Goal: Information Seeking & Learning: Learn about a topic

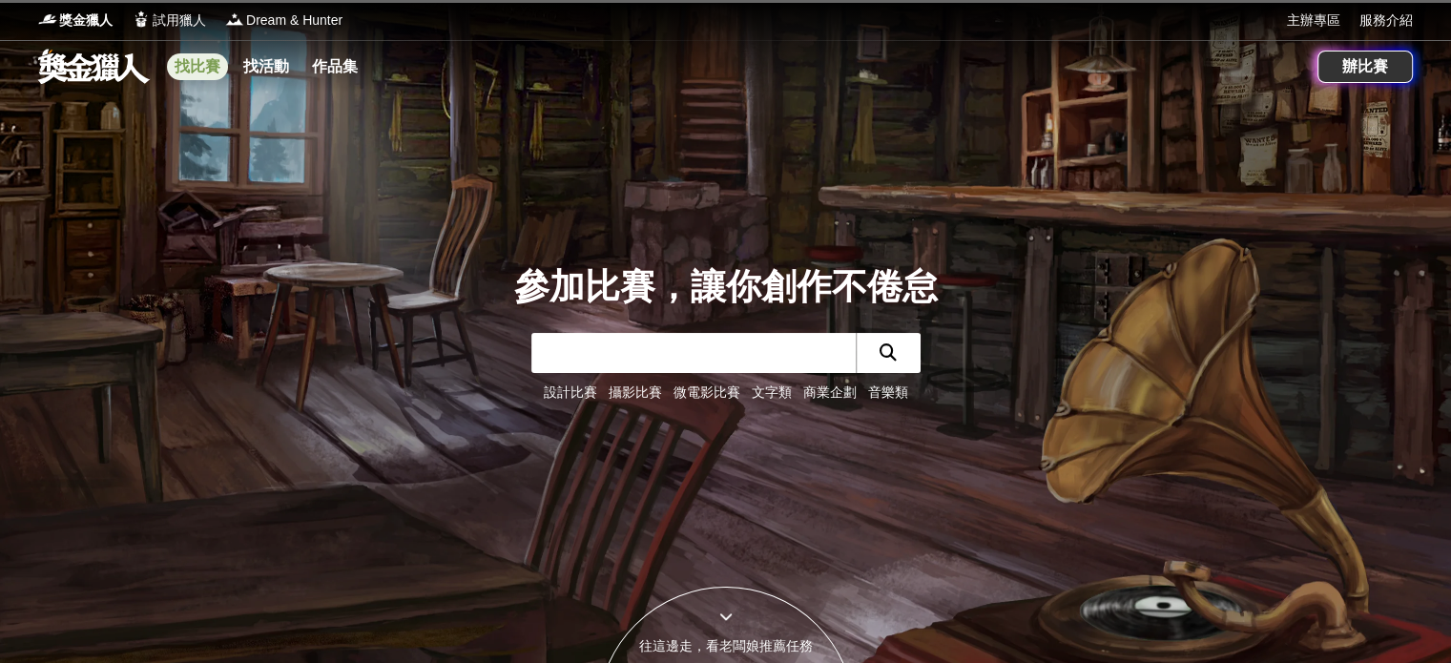
click at [211, 67] on link "找比賽" at bounding box center [197, 66] width 61 height 27
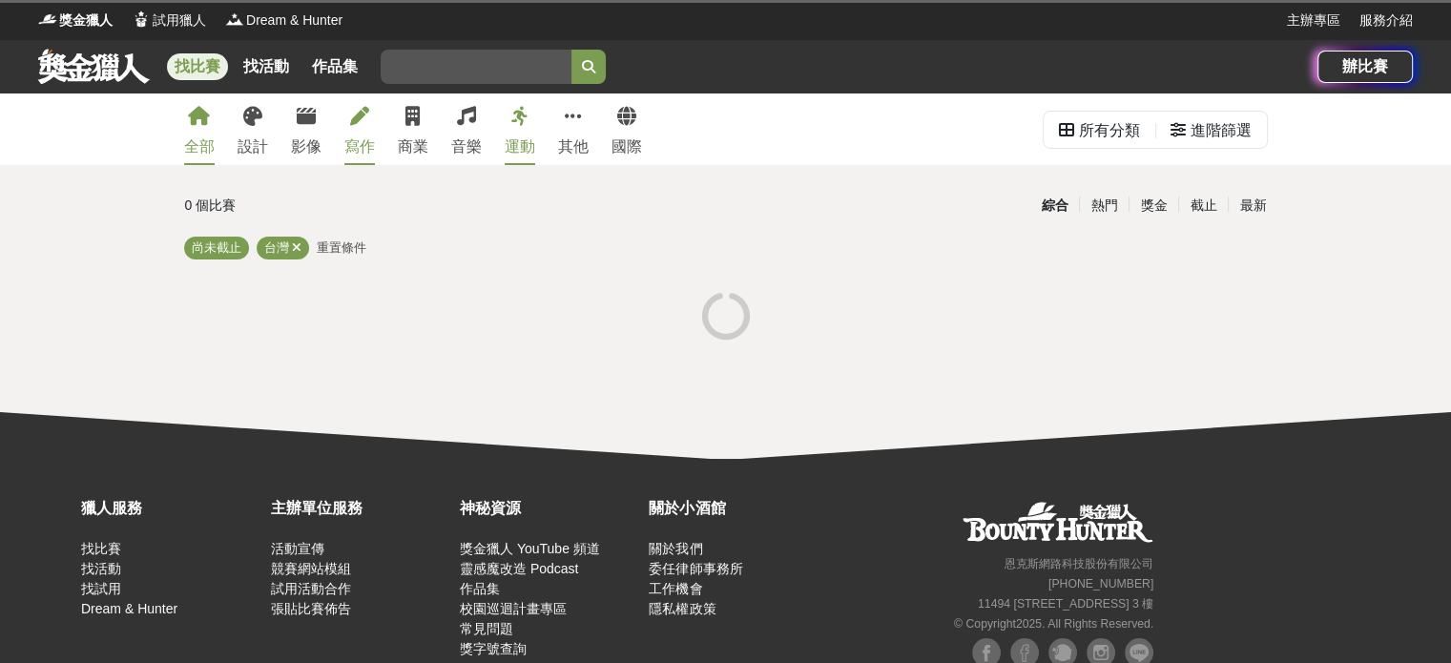
click at [357, 140] on div "寫作" at bounding box center [359, 147] width 31 height 23
click at [363, 143] on div "寫作" at bounding box center [359, 147] width 31 height 23
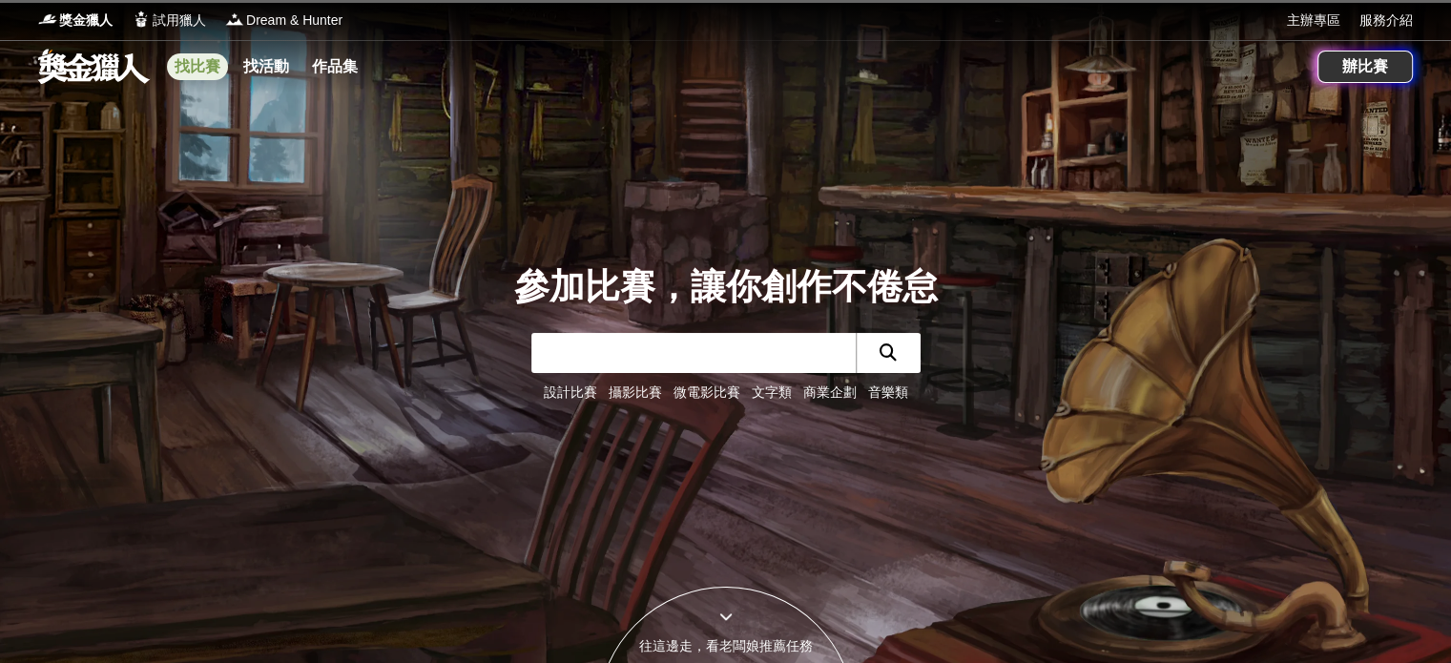
click at [192, 59] on link "找比賽" at bounding box center [197, 66] width 61 height 27
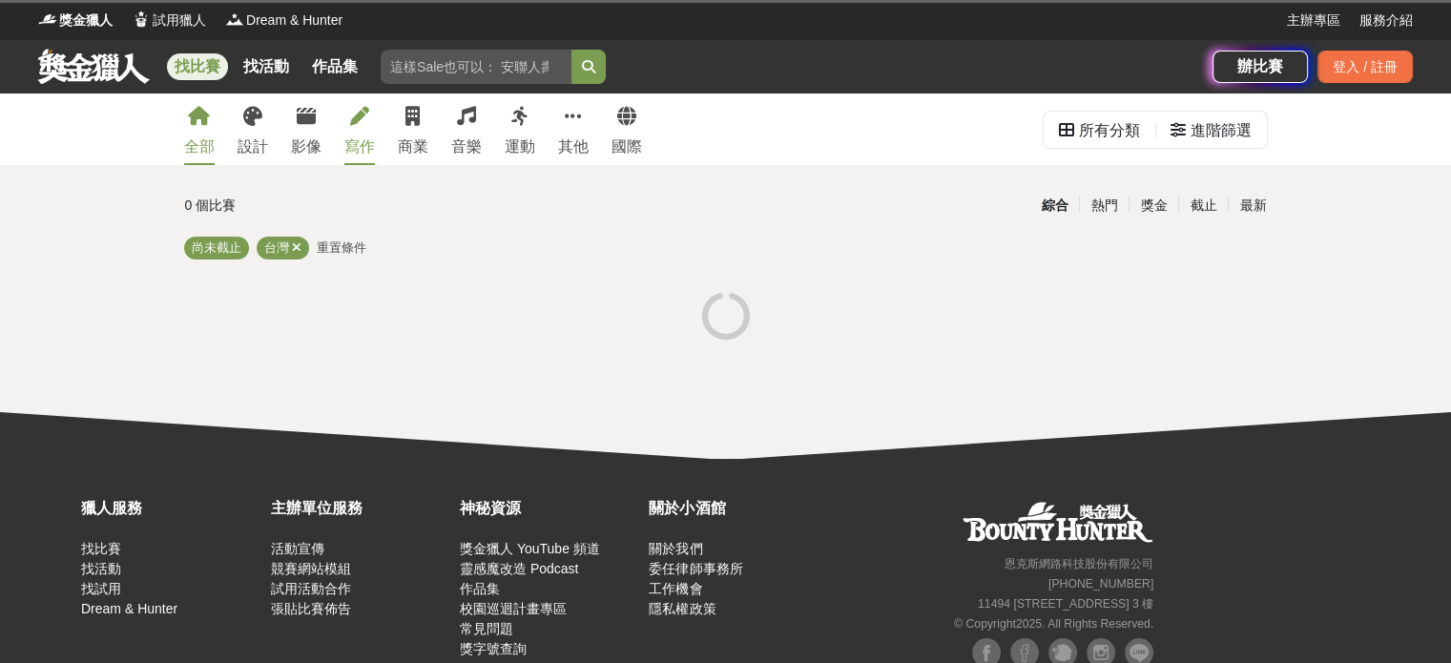
click at [355, 133] on link "寫作" at bounding box center [359, 130] width 31 height 72
click at [260, 75] on link "找活動" at bounding box center [266, 66] width 61 height 27
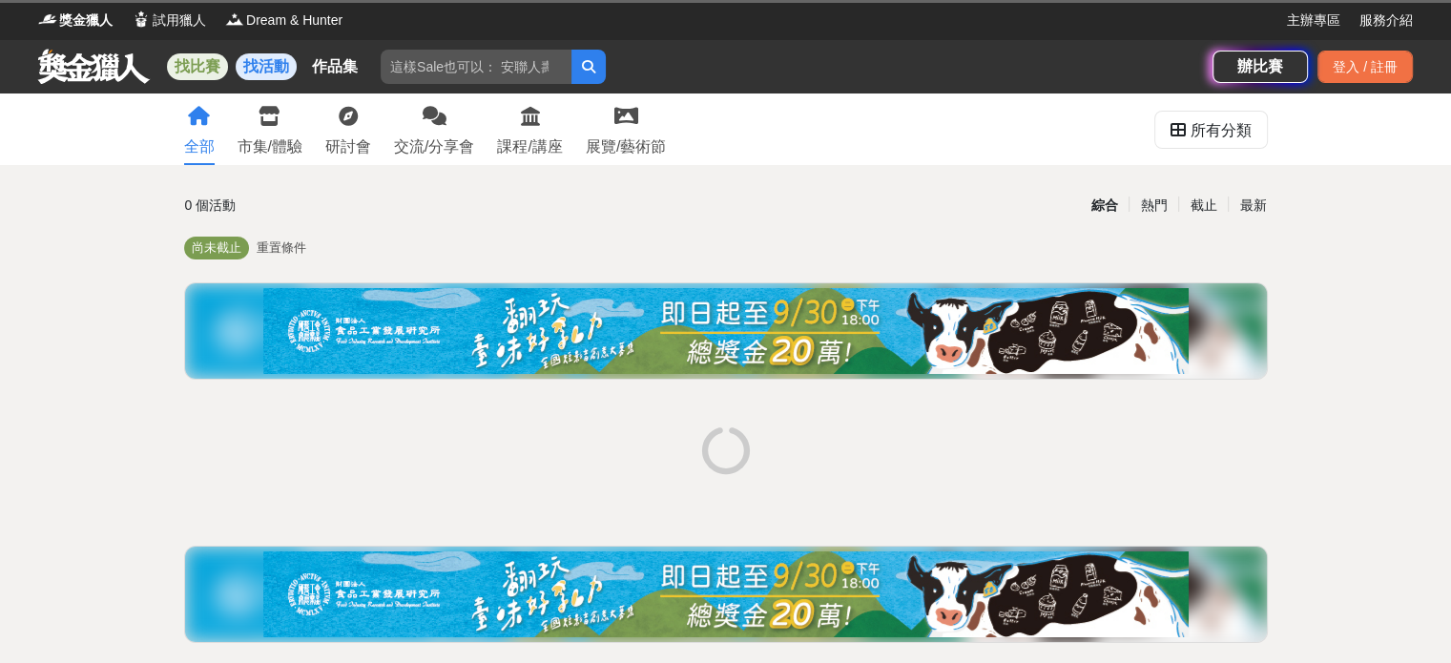
click at [178, 75] on link "找比賽" at bounding box center [197, 66] width 61 height 27
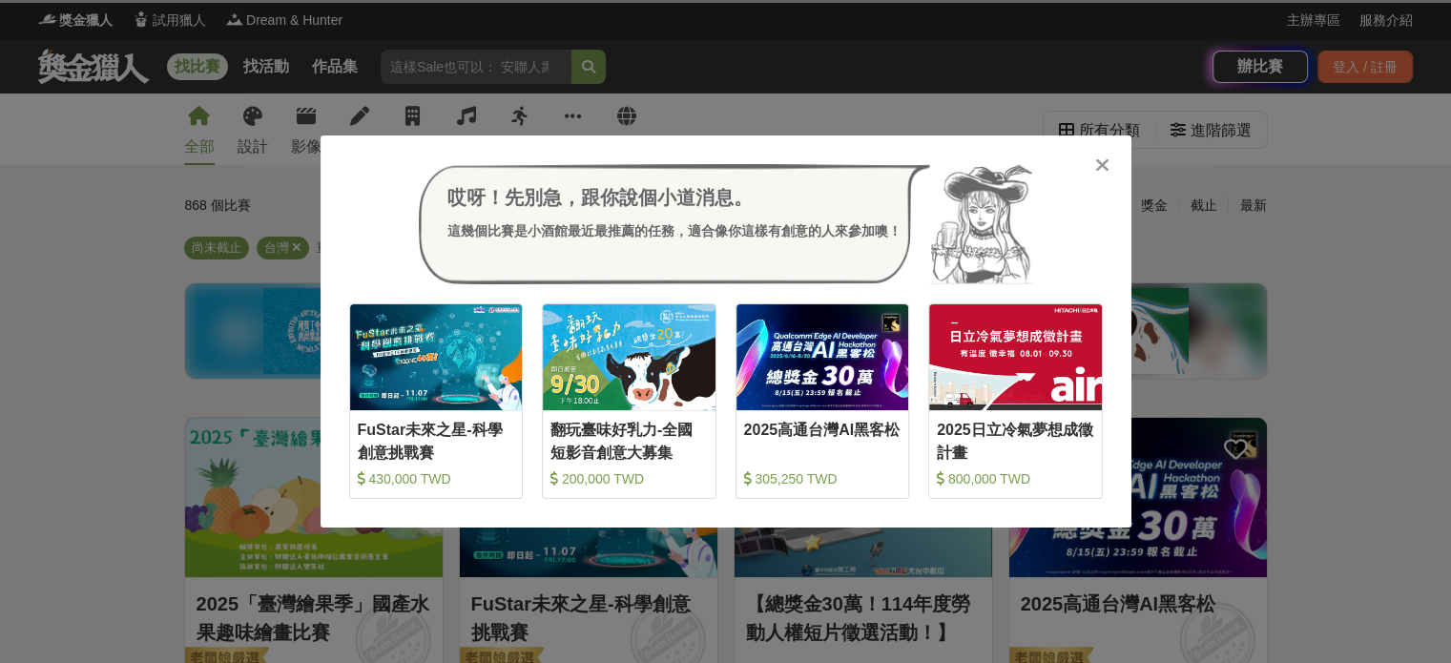
click at [1105, 161] on icon at bounding box center [1103, 165] width 14 height 19
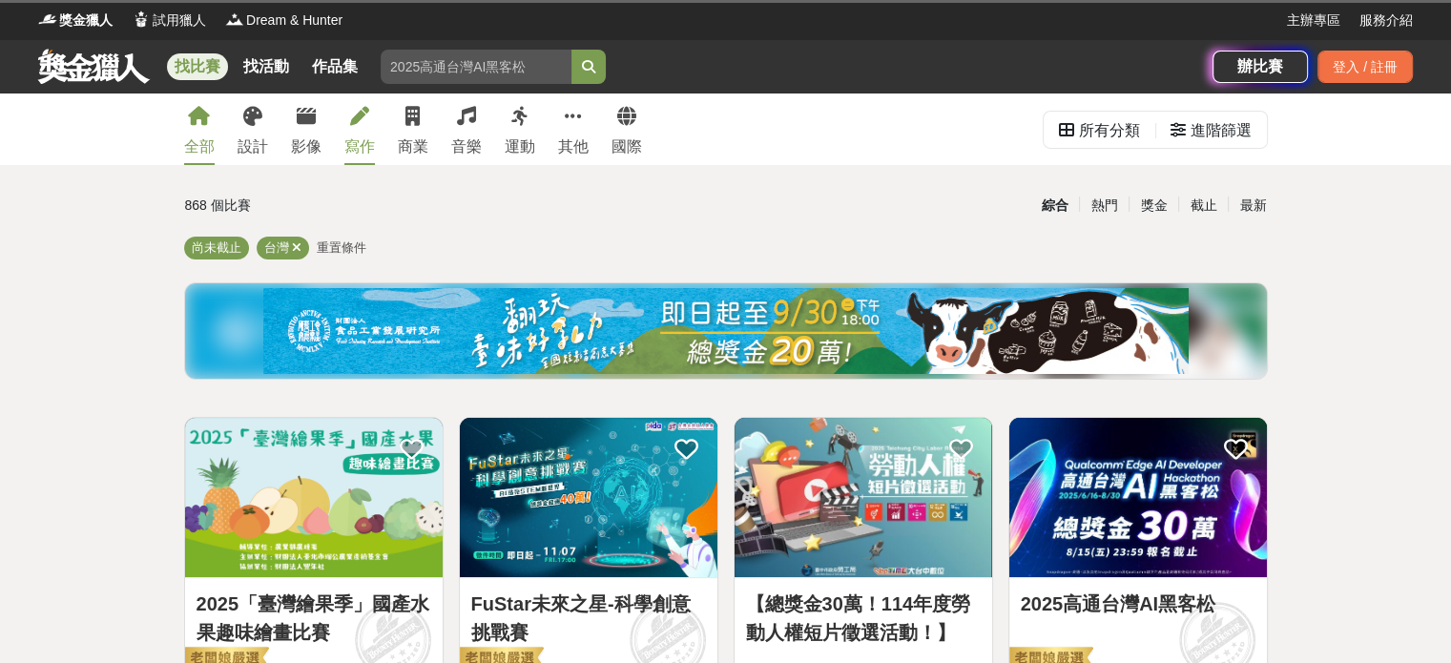
click at [355, 136] on div "寫作" at bounding box center [359, 147] width 31 height 23
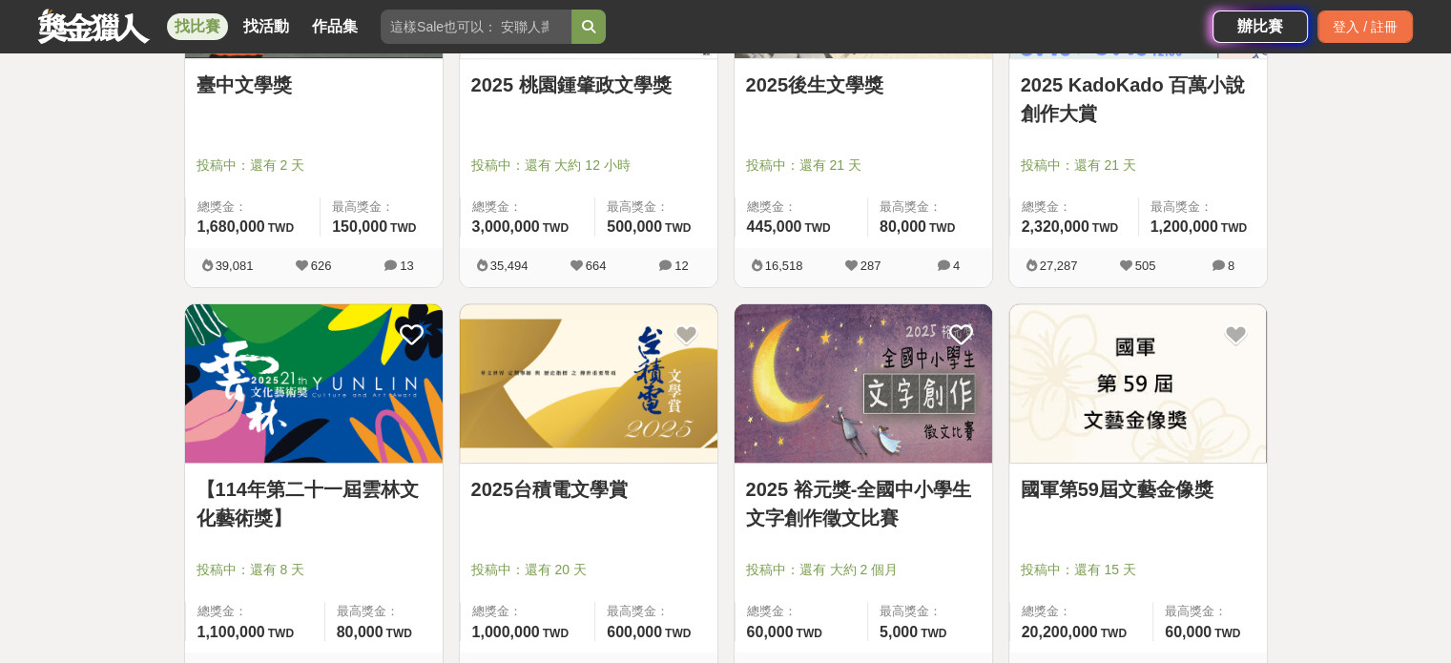
scroll to position [523, 0]
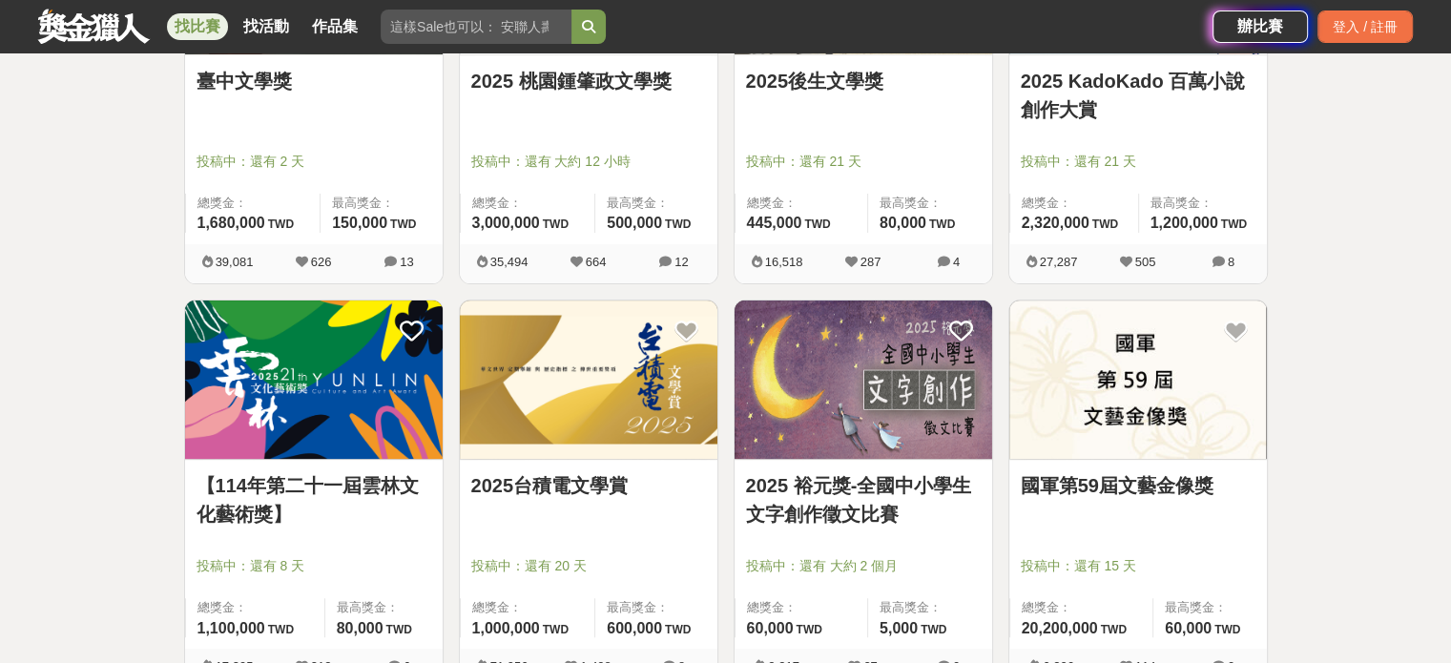
click at [795, 495] on link "2025 裕元獎-全國中小學生文字創作徵文比賽" at bounding box center [863, 499] width 235 height 57
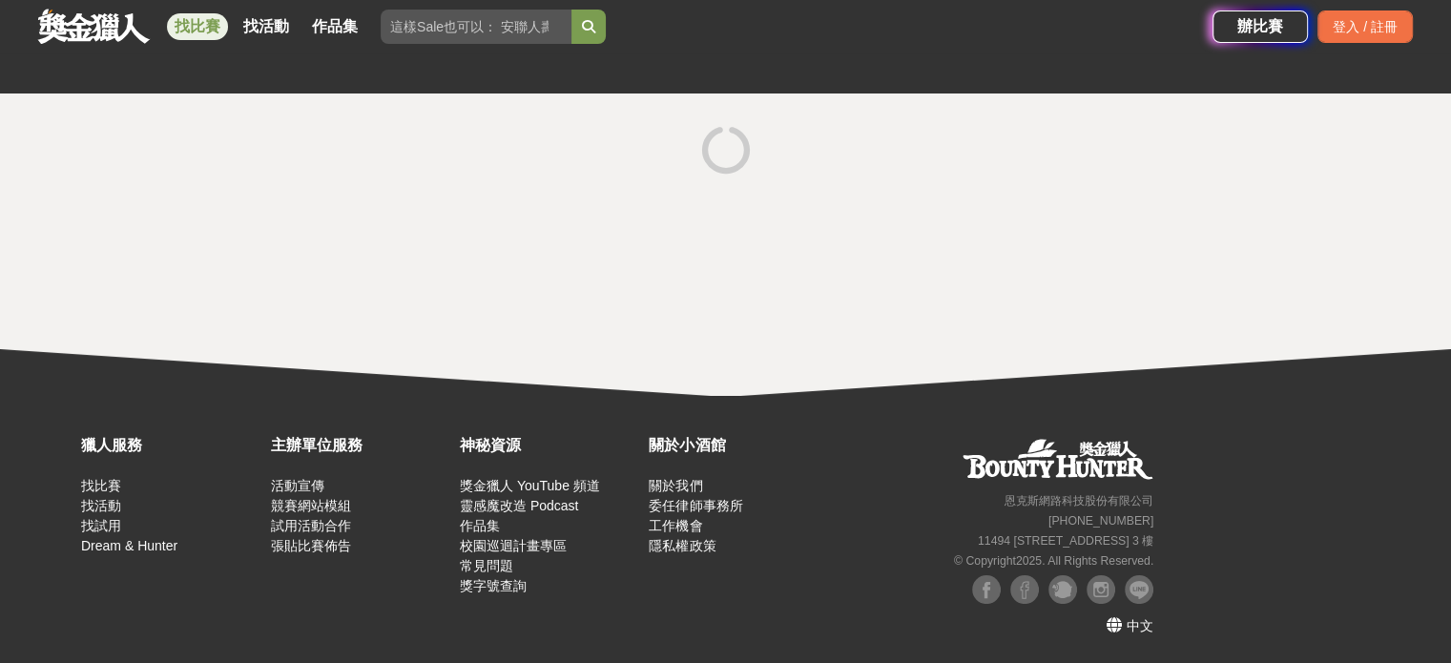
click at [795, 495] on html "獎金獵人 試用獵人 Dream & Hunter 主辦專區 服務介紹 找比賽 找活動 作品集 辦比賽 登入 / 註冊 獵人服務 找比賽 找活動 找試用 Dre…" at bounding box center [725, 331] width 1451 height 663
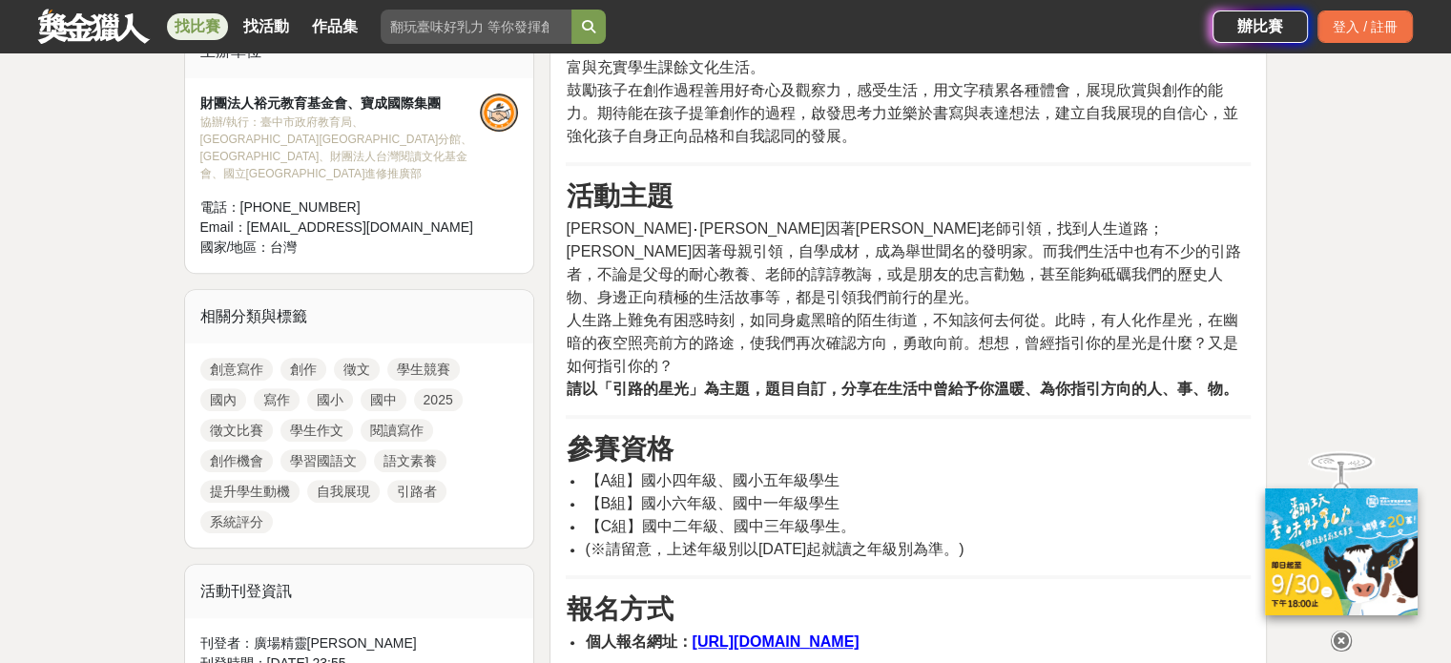
scroll to position [859, 0]
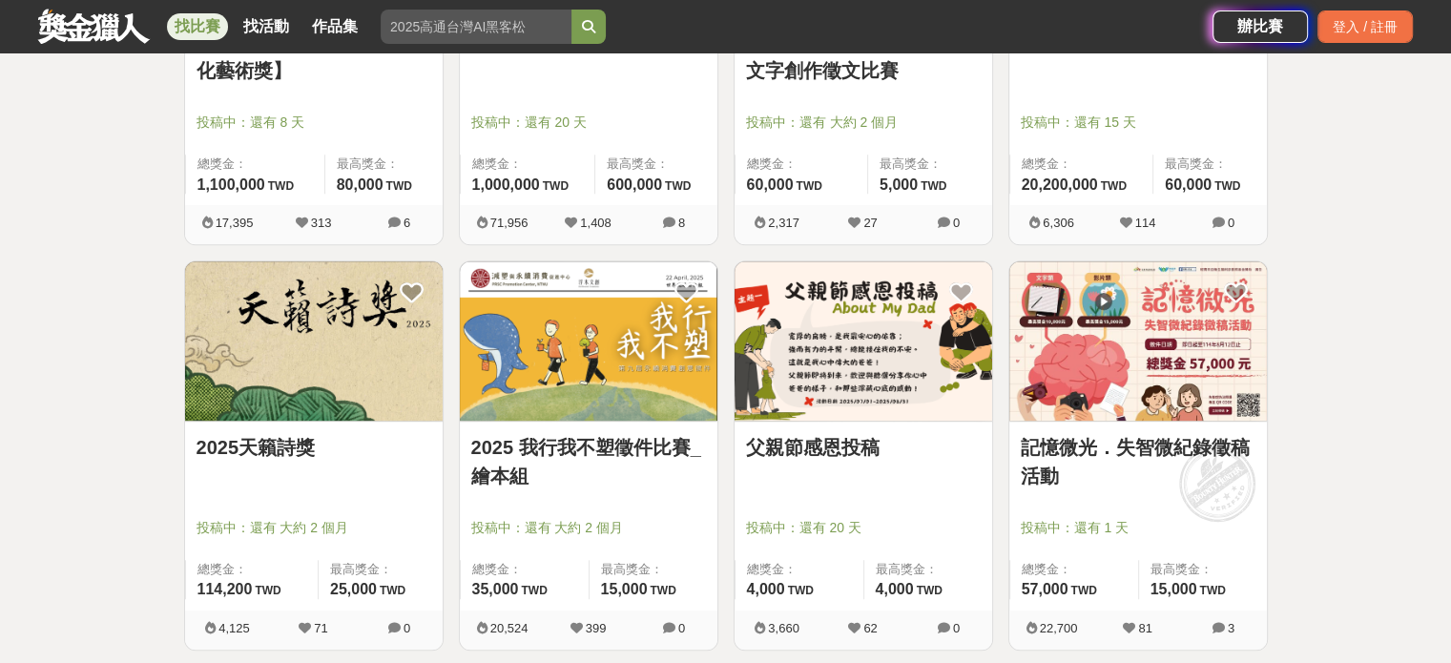
scroll to position [1000, 0]
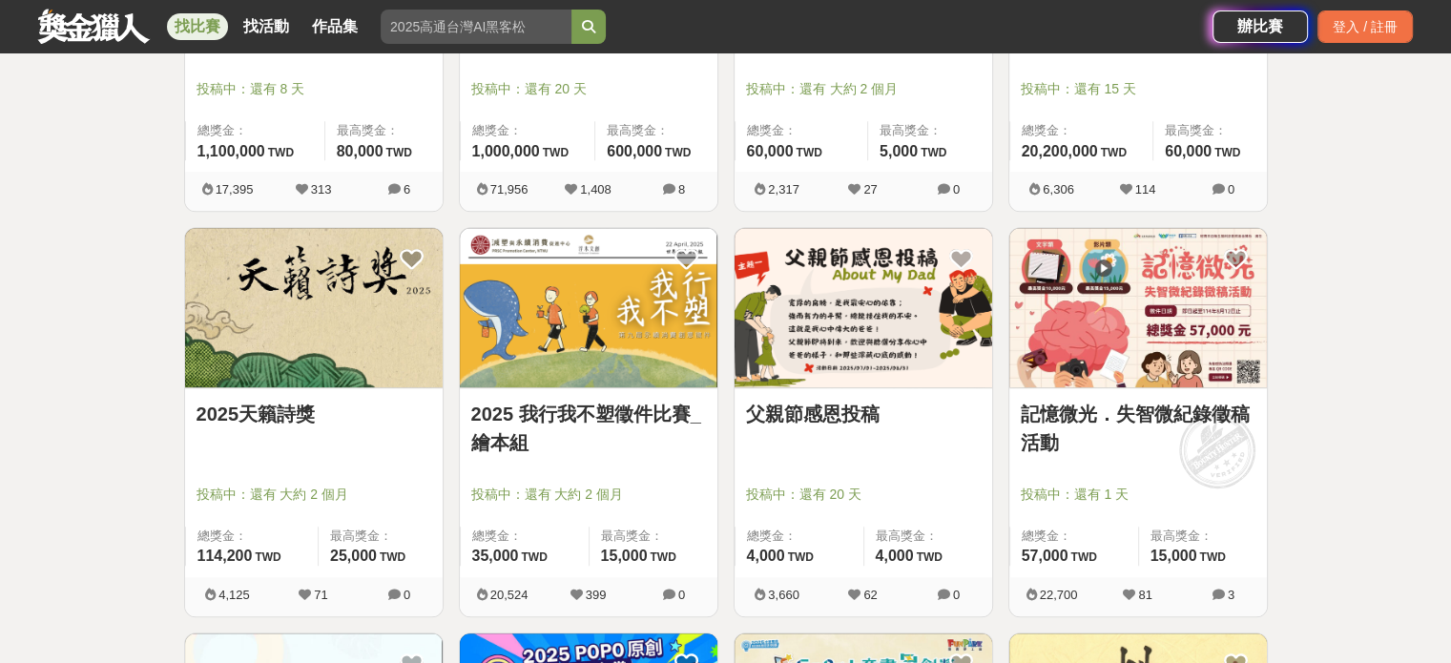
click at [1054, 423] on link "記憶微光．失智微紀錄徵稿活動" at bounding box center [1138, 428] width 235 height 57
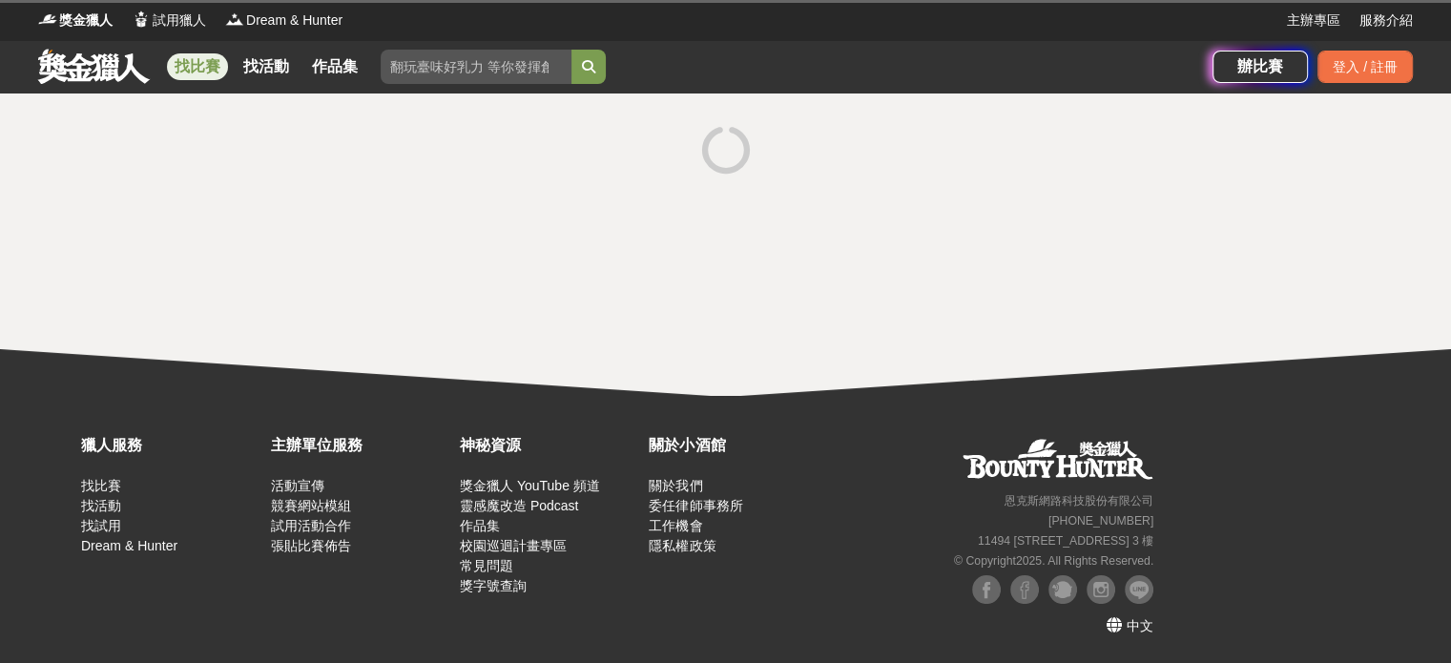
click at [1054, 423] on div "獵人服務 找比賽 找活動 找試用 Dream & Hunter 主辦單位服務 活動宣傳 競賽網站模組 試用活動合作 張貼比賽佈告 神秘資源 獎金獵人 YouT…" at bounding box center [725, 529] width 1451 height 267
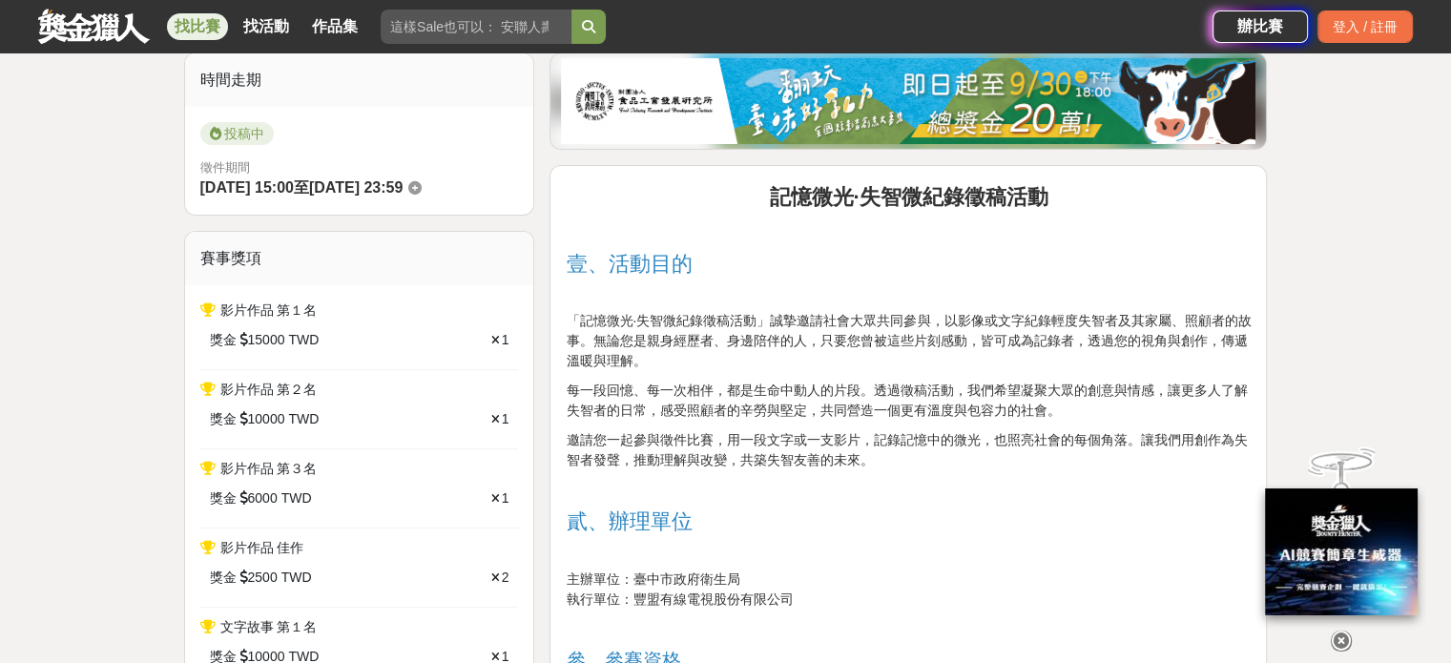
scroll to position [477, 0]
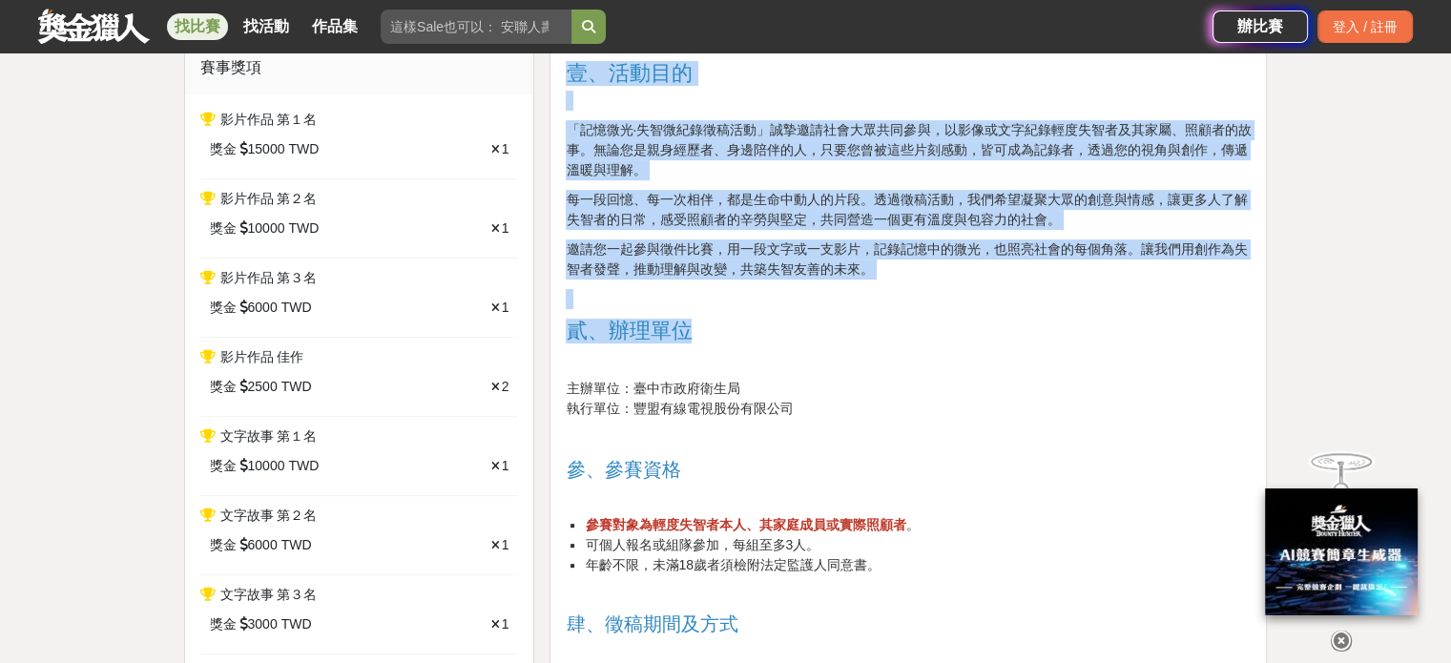
drag, startPoint x: 763, startPoint y: 199, endPoint x: 1056, endPoint y: 312, distance: 313.9
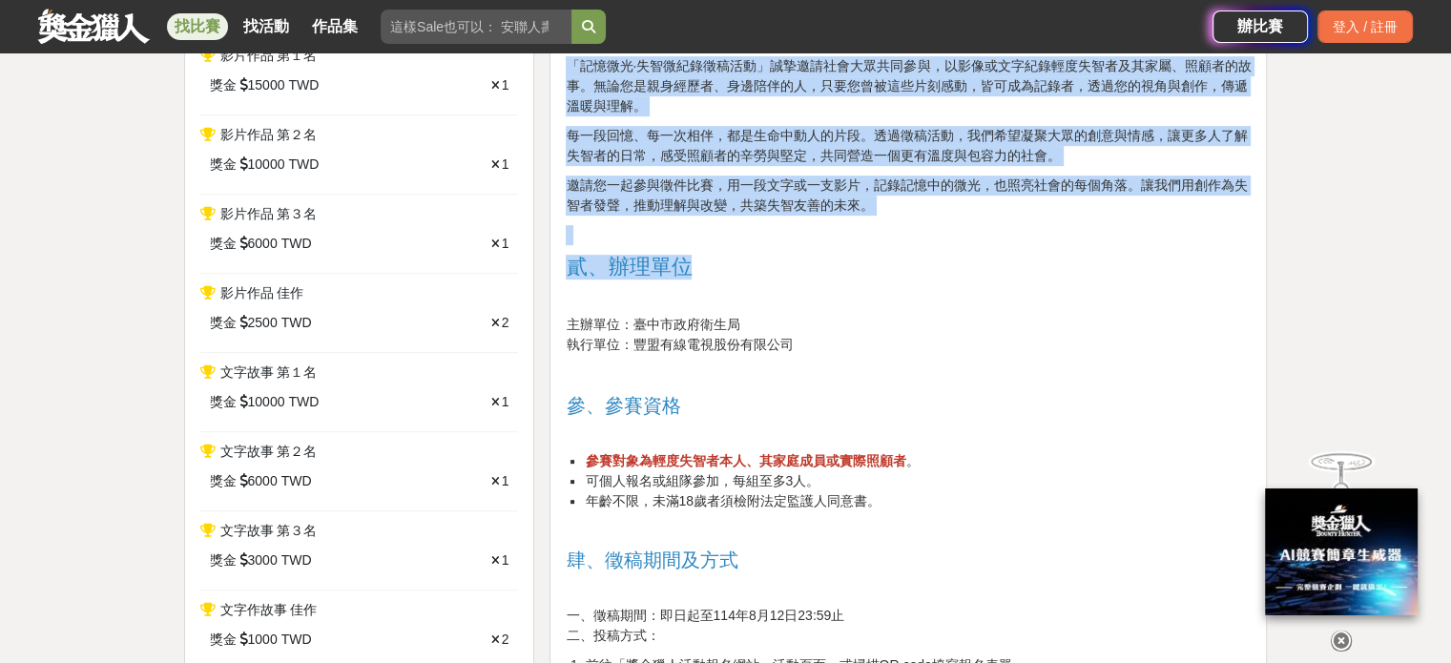
scroll to position [763, 0]
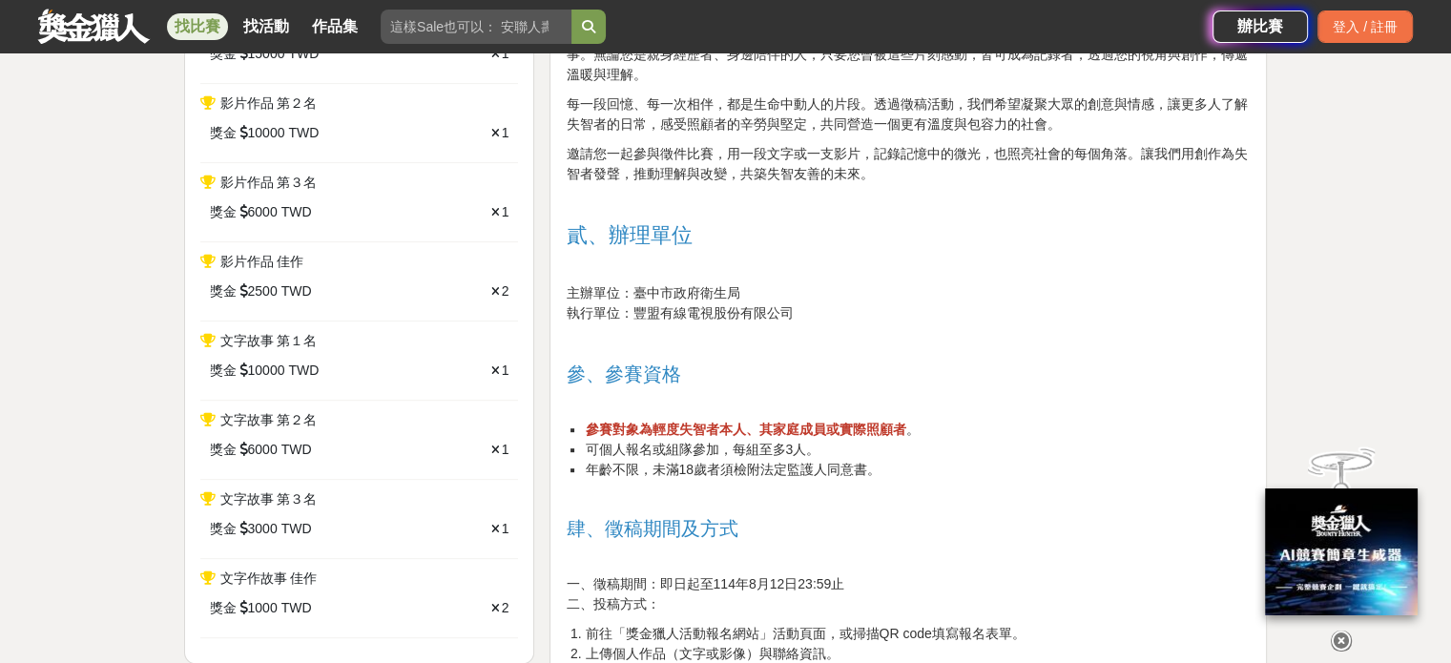
drag, startPoint x: 1063, startPoint y: 323, endPoint x: 1076, endPoint y: 388, distance: 66.3
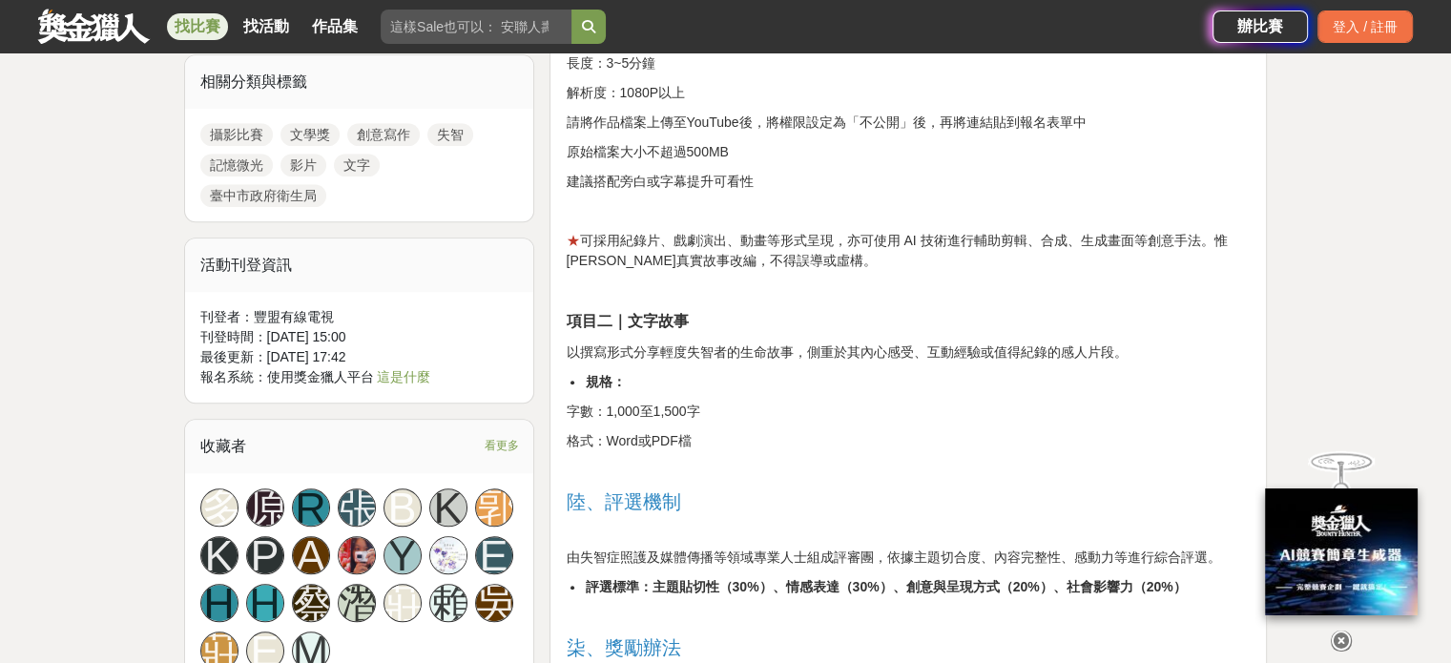
scroll to position [1622, 0]
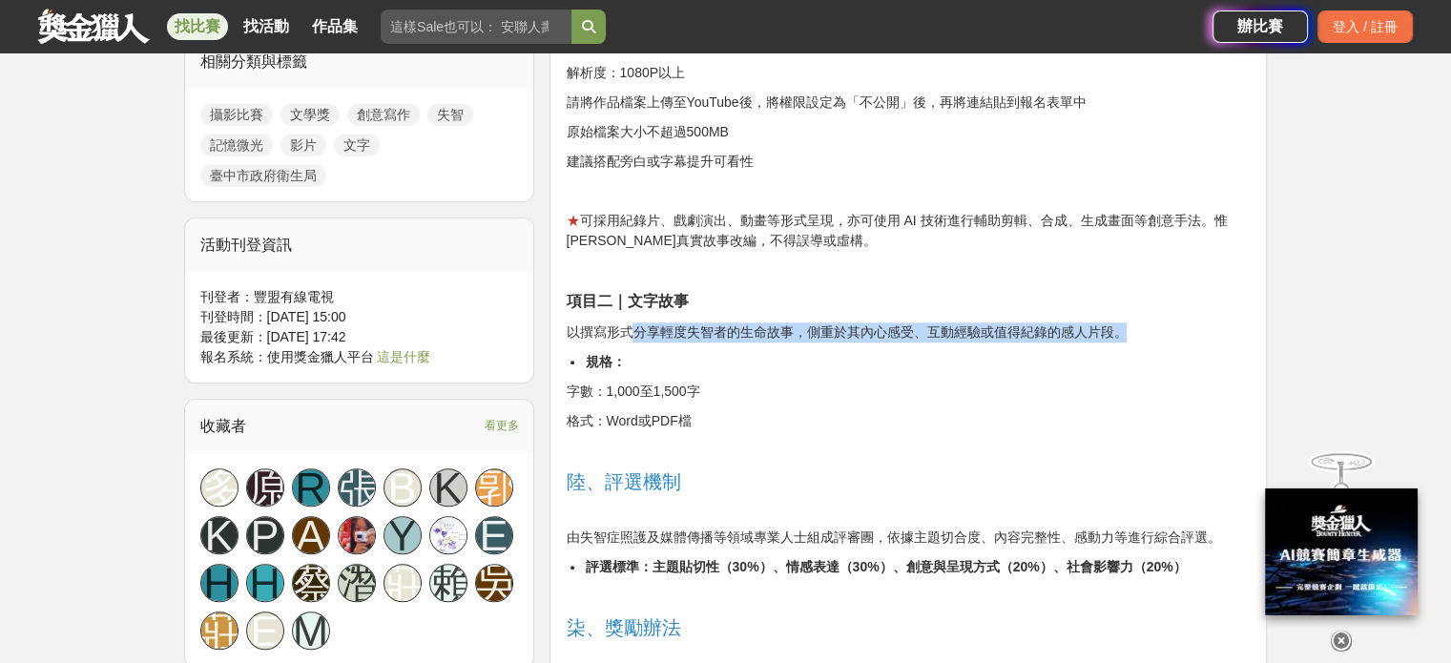
drag, startPoint x: 635, startPoint y: 334, endPoint x: 1124, endPoint y: 325, distance: 489.6
click at [1124, 325] on p "以撰寫形式分享輕度失智者的生命故事，側重於其內心感受、互動經驗或值得紀錄的感人片段。" at bounding box center [908, 333] width 685 height 20
copy p "分享輕度失智者的生命故事，側重於其內心感受、互動經驗或值得紀錄的感人片段。"
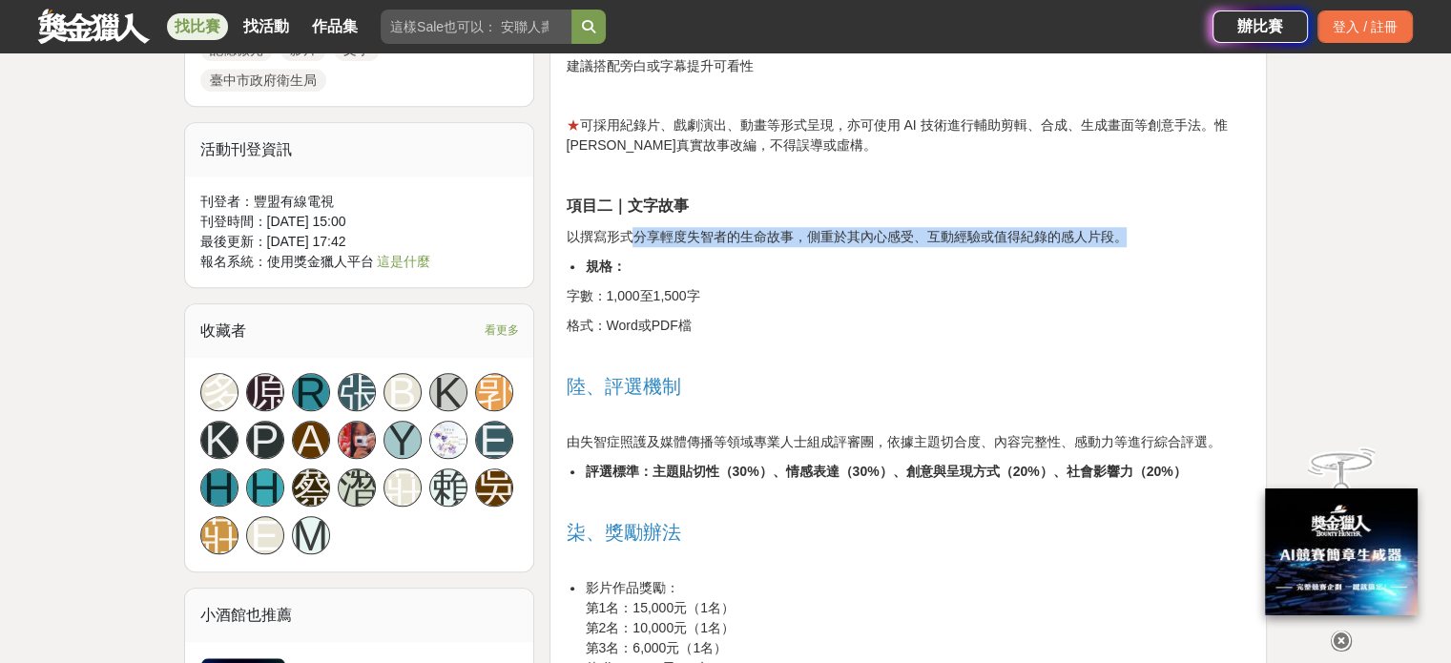
scroll to position [1909, 0]
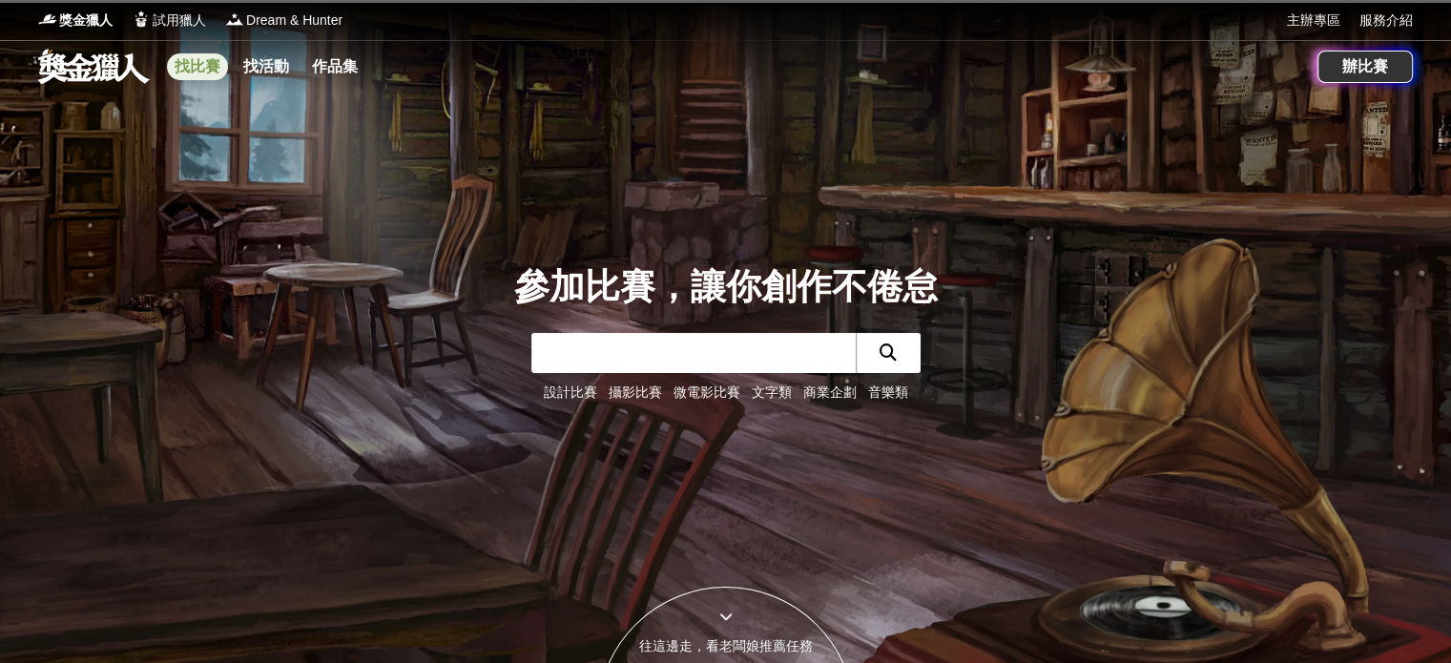
click at [177, 74] on link "找比賽" at bounding box center [197, 66] width 61 height 27
